Goal: Check status: Check status

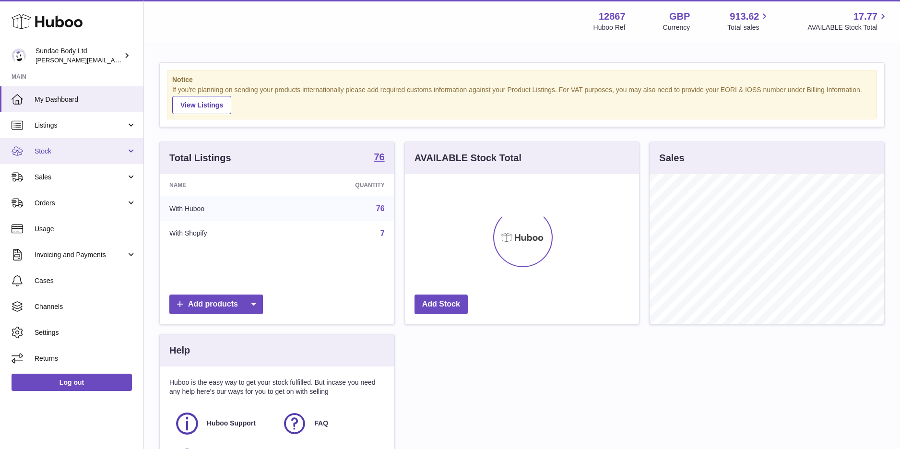
scroll to position [150, 234]
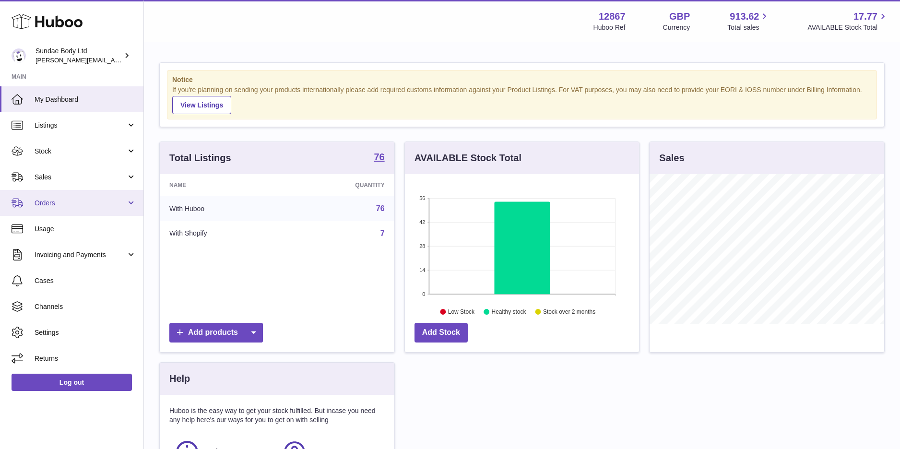
click at [48, 202] on span "Orders" at bounding box center [81, 203] width 92 height 9
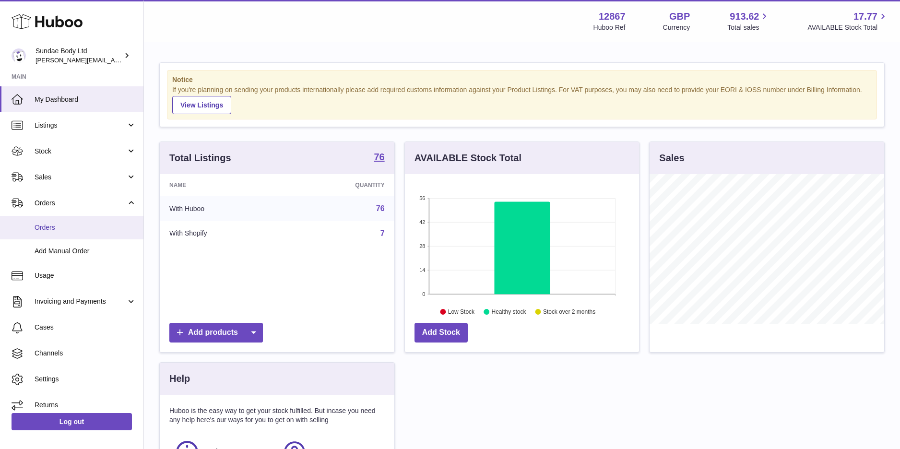
click at [48, 224] on span "Orders" at bounding box center [86, 227] width 102 height 9
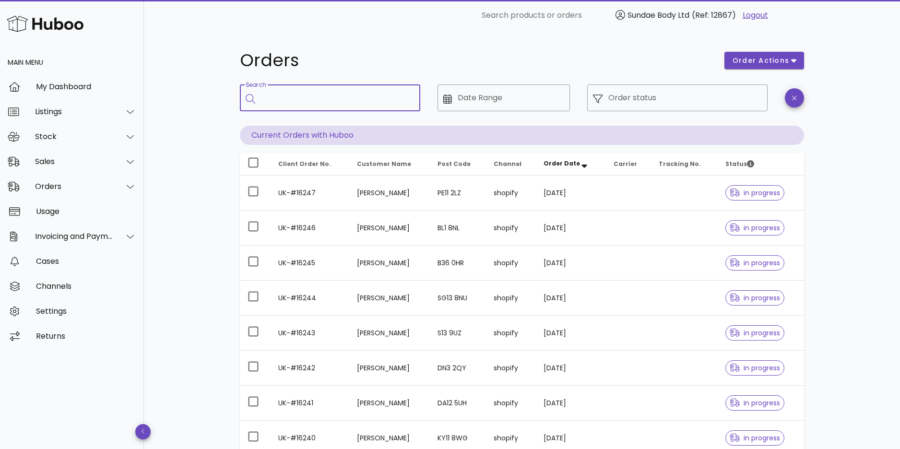
click at [338, 101] on input "Search" at bounding box center [337, 97] width 152 height 15
type input "*********"
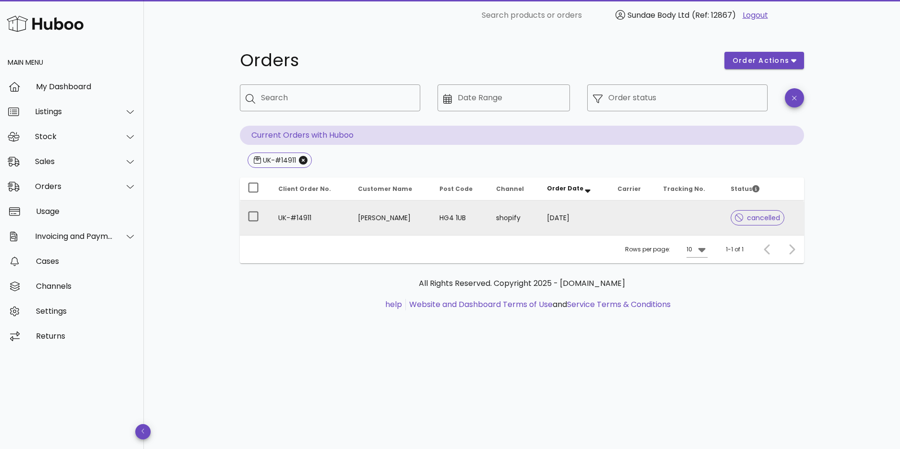
click at [377, 215] on td "[PERSON_NAME]" at bounding box center [391, 217] width 82 height 35
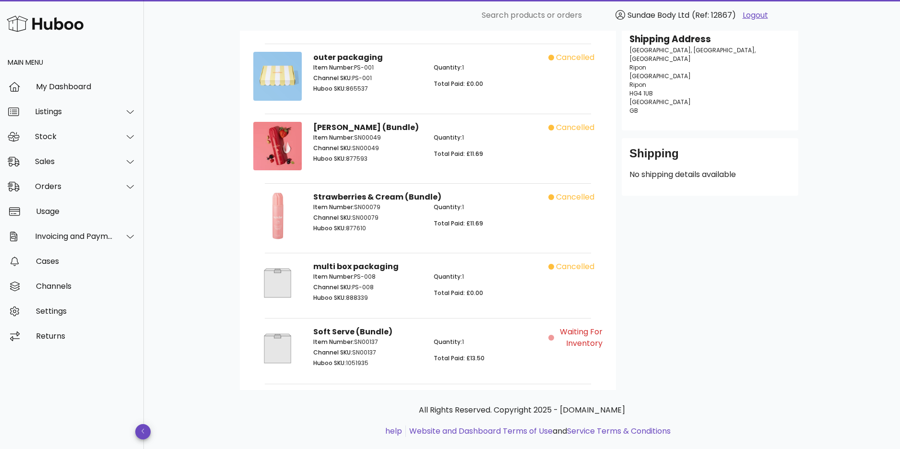
scroll to position [150, 0]
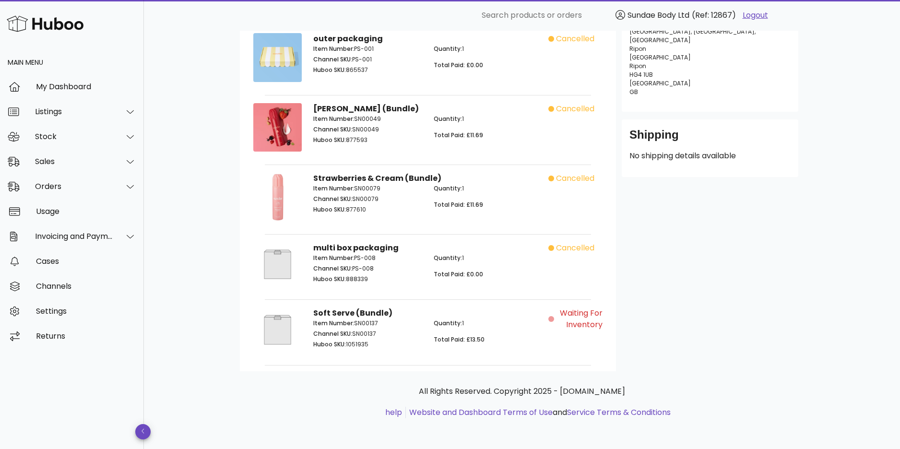
click at [568, 326] on span "Waiting for Inventory" at bounding box center [579, 318] width 47 height 23
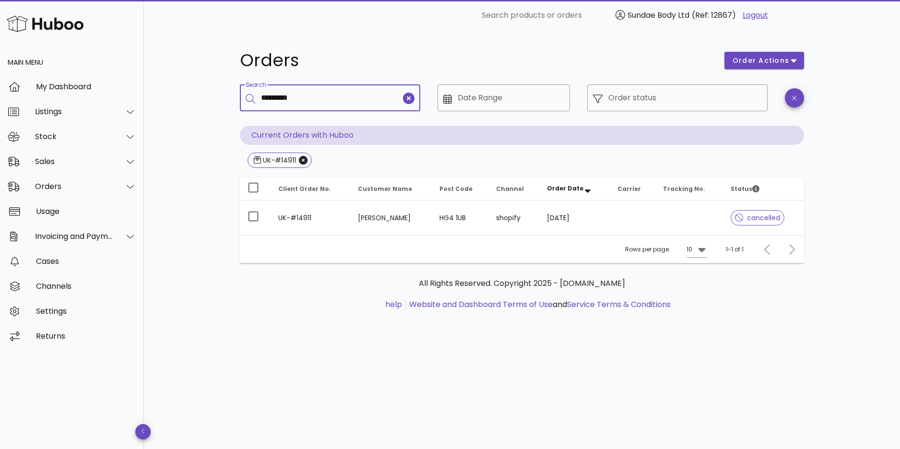
drag, startPoint x: 312, startPoint y: 98, endPoint x: 241, endPoint y: 101, distance: 71.5
click at [241, 101] on div "​ Search *********" at bounding box center [330, 97] width 180 height 27
type input "**********"
click at [396, 161] on icon "Close" at bounding box center [391, 160] width 9 height 9
click at [306, 159] on icon "Close" at bounding box center [303, 160] width 9 height 9
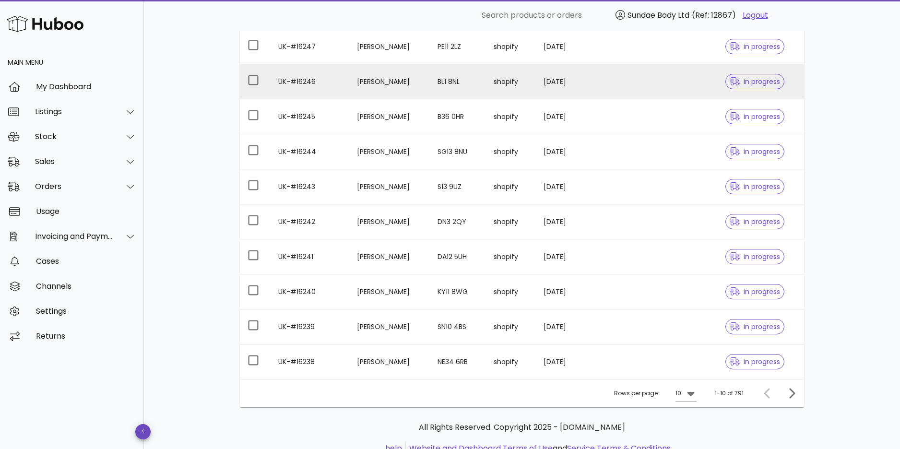
scroll to position [182, 0]
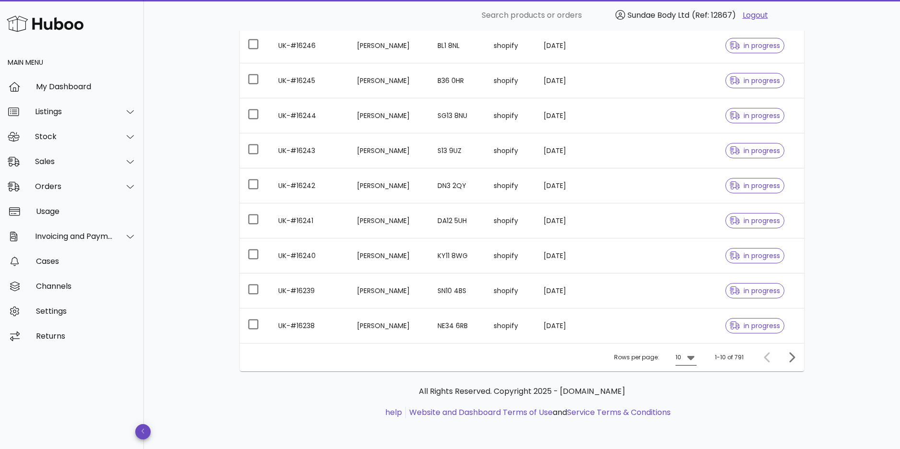
click at [691, 358] on icon at bounding box center [690, 358] width 7 height 4
click at [692, 414] on div "50" at bounding box center [689, 410] width 10 height 9
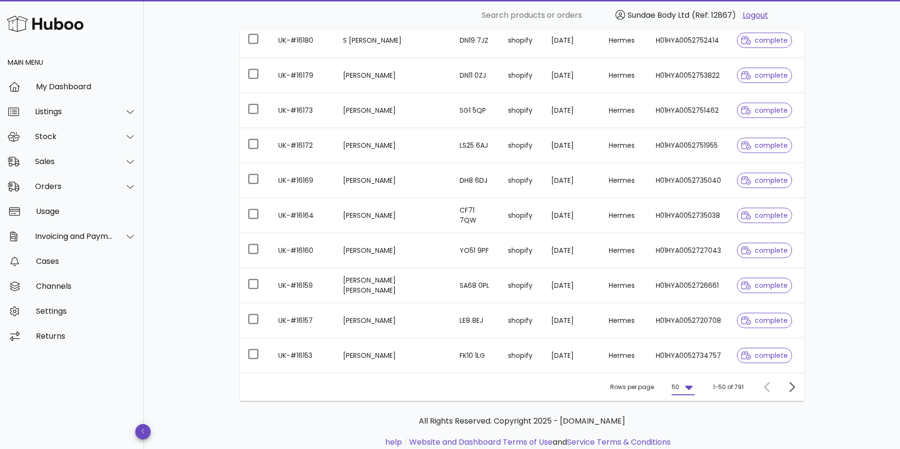
scroll to position [1583, 0]
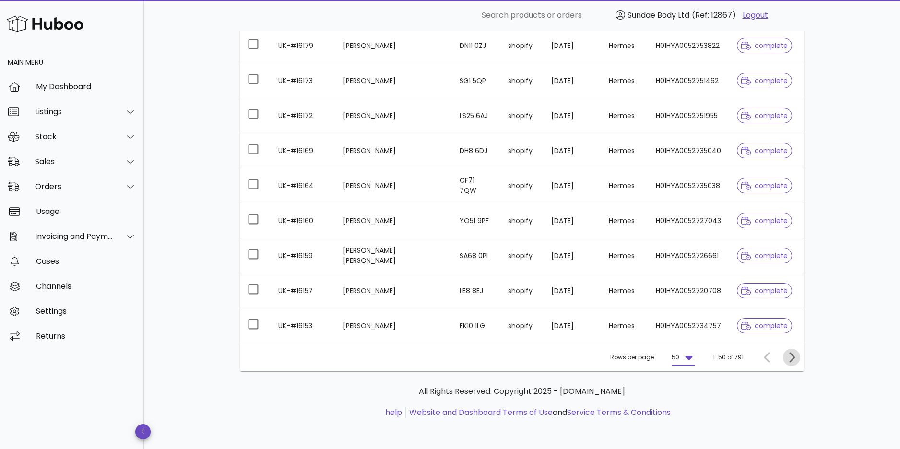
click at [792, 359] on icon "Next page" at bounding box center [792, 357] width 6 height 10
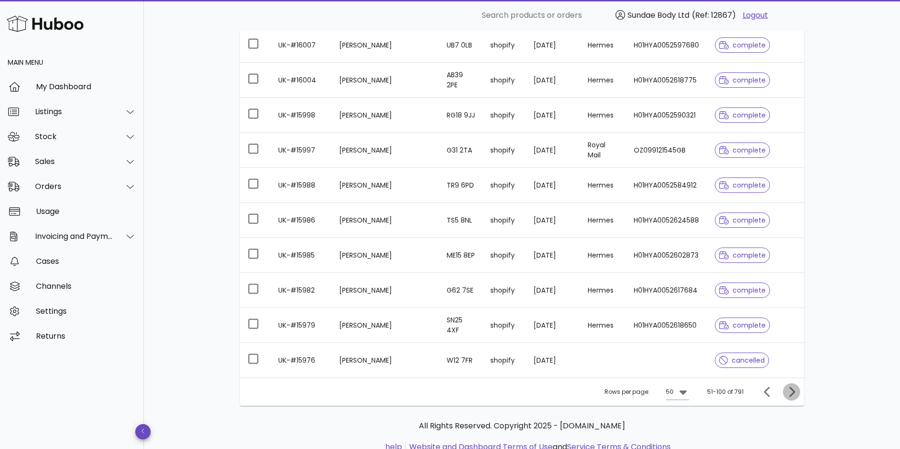
click at [792, 387] on icon "Next page" at bounding box center [792, 392] width 6 height 10
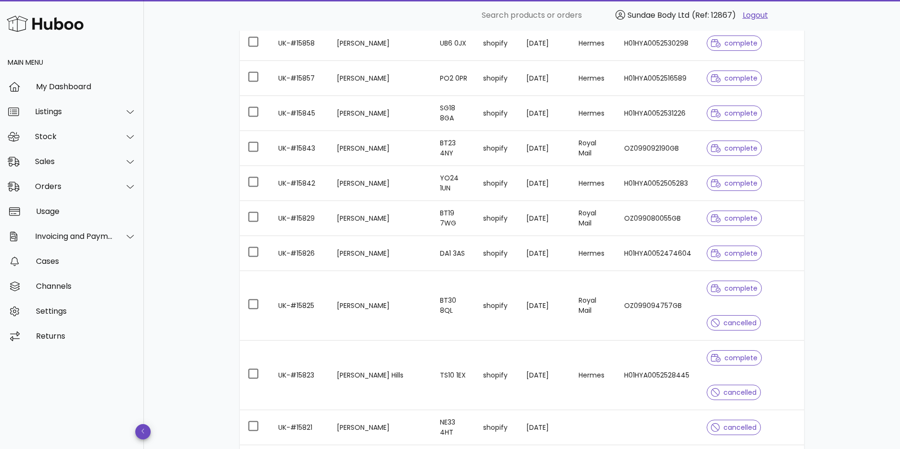
click at [792, 354] on div "complete cancelled" at bounding box center [751, 375] width 90 height 69
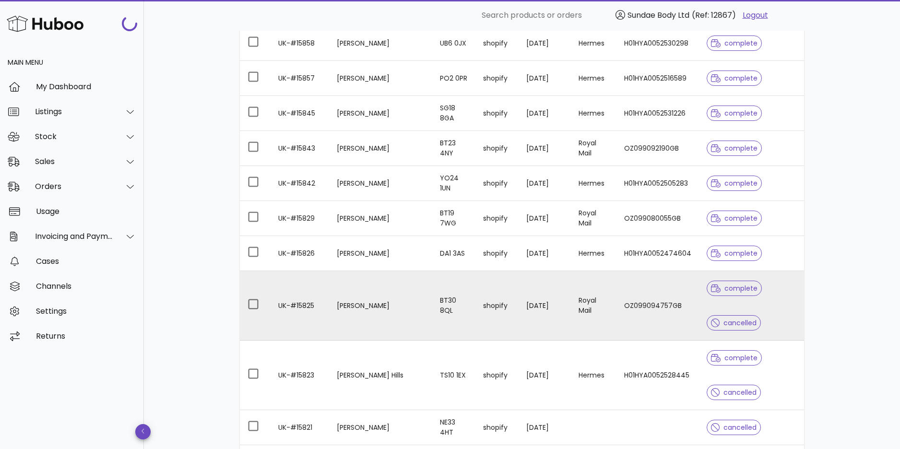
scroll to position [1824, 0]
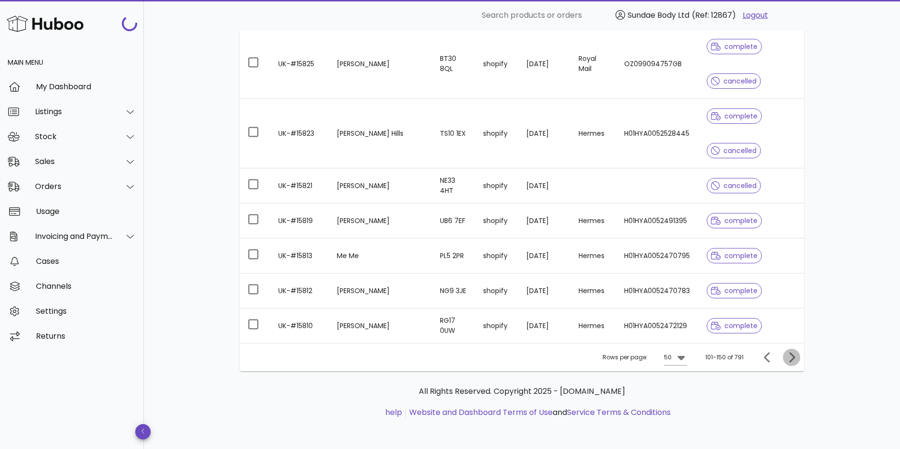
click at [794, 355] on icon "Next page" at bounding box center [792, 358] width 12 height 12
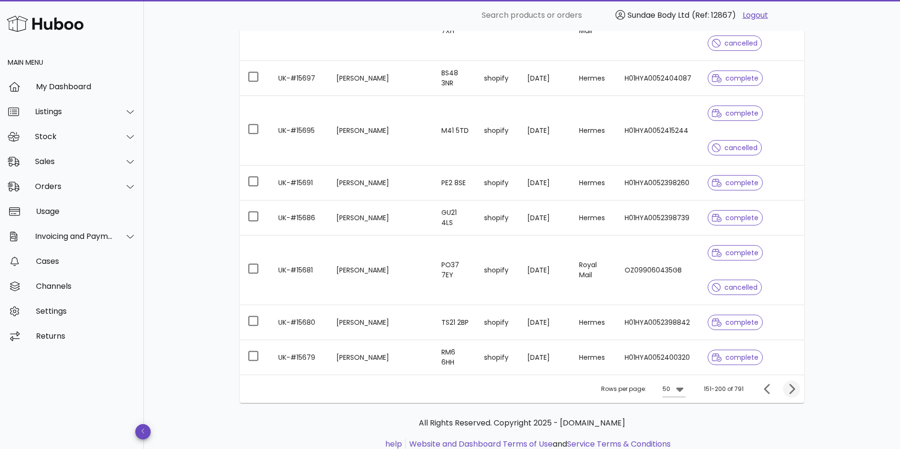
scroll to position [2032, 0]
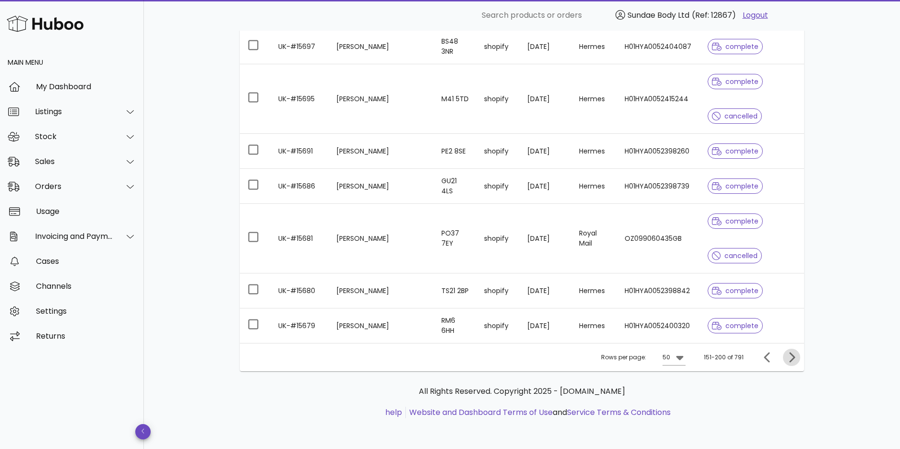
click at [794, 355] on icon "Next page" at bounding box center [792, 358] width 12 height 12
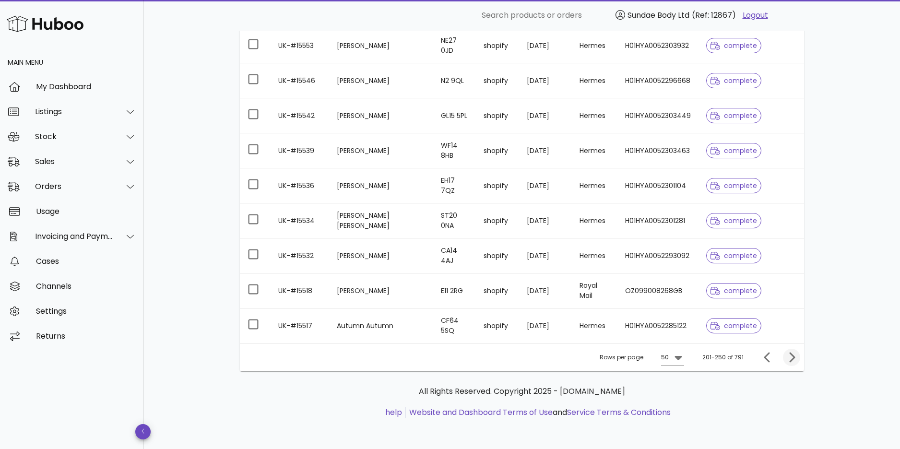
scroll to position [1997, 0]
